Goal: Transaction & Acquisition: Purchase product/service

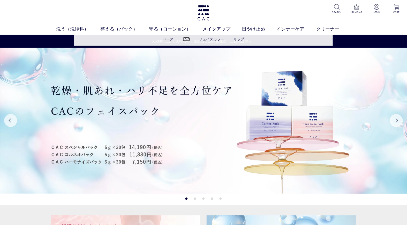
click at [188, 39] on link "アイ" at bounding box center [186, 39] width 7 height 4
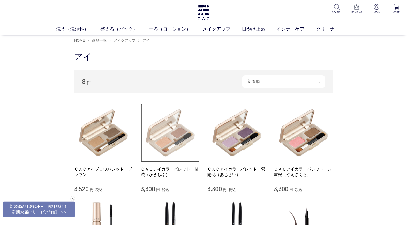
click at [164, 142] on img at bounding box center [170, 132] width 59 height 59
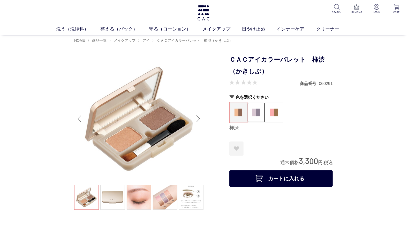
click at [255, 114] on img at bounding box center [257, 112] width 8 height 8
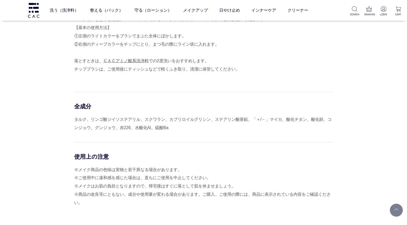
scroll to position [288, 0]
